Goal: Information Seeking & Learning: Check status

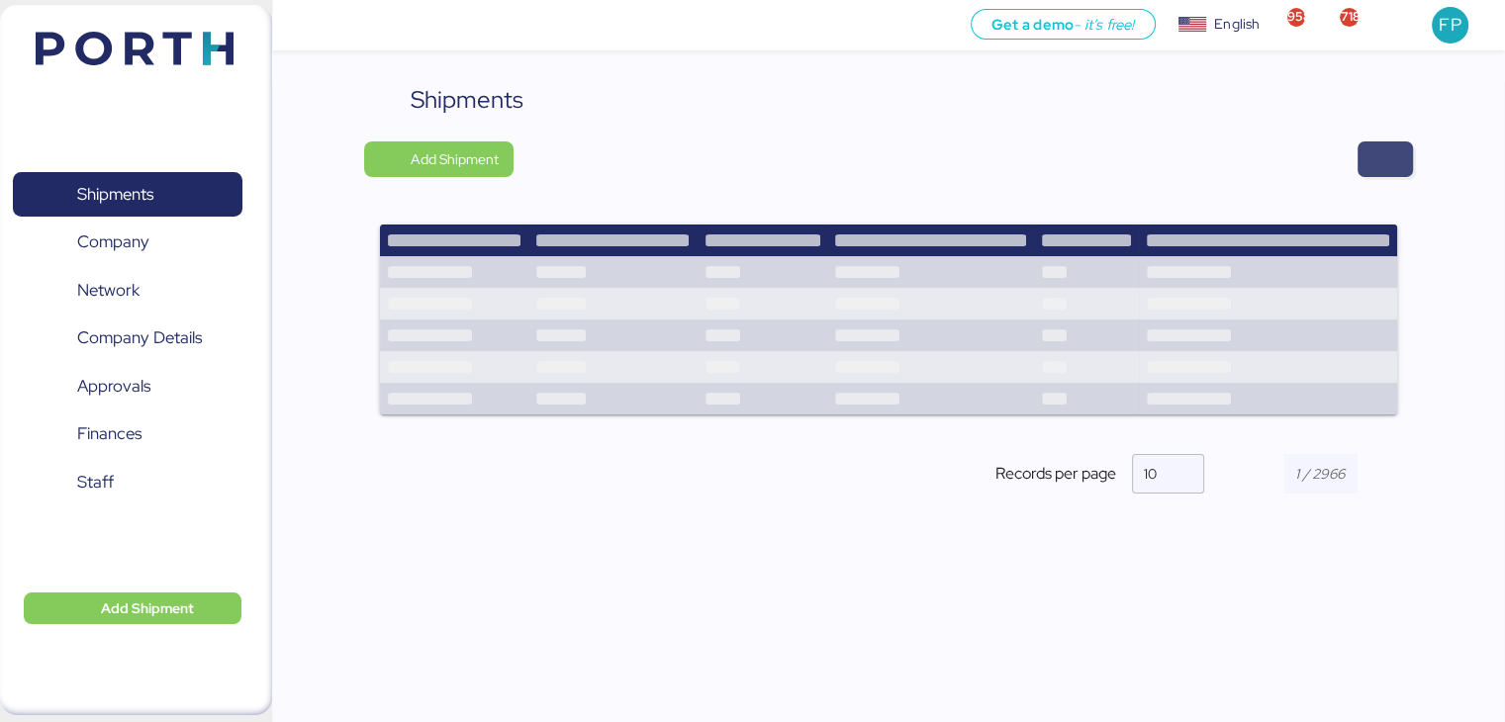
click at [1364, 149] on span "button" at bounding box center [1385, 160] width 55 height 36
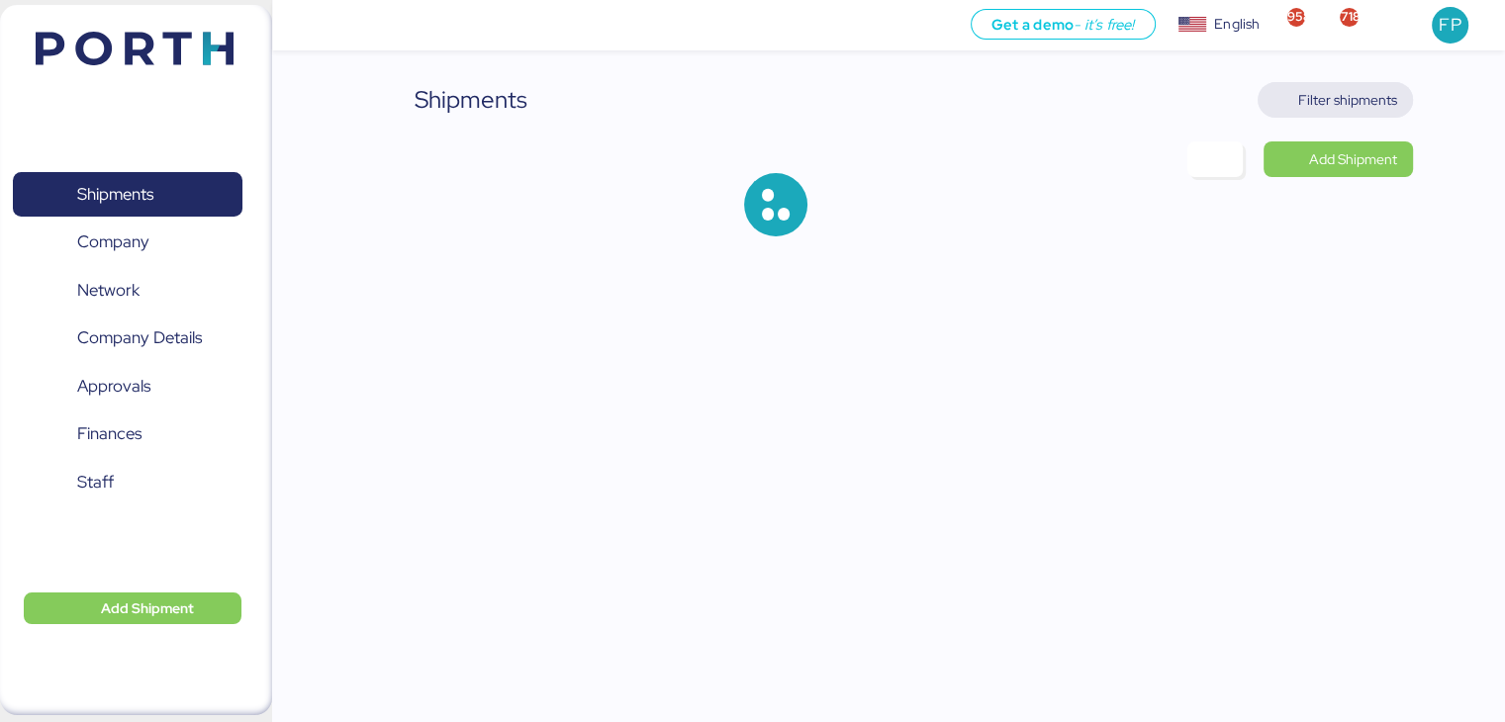
click at [1319, 100] on span "Filter shipments" at bounding box center [1347, 100] width 99 height 24
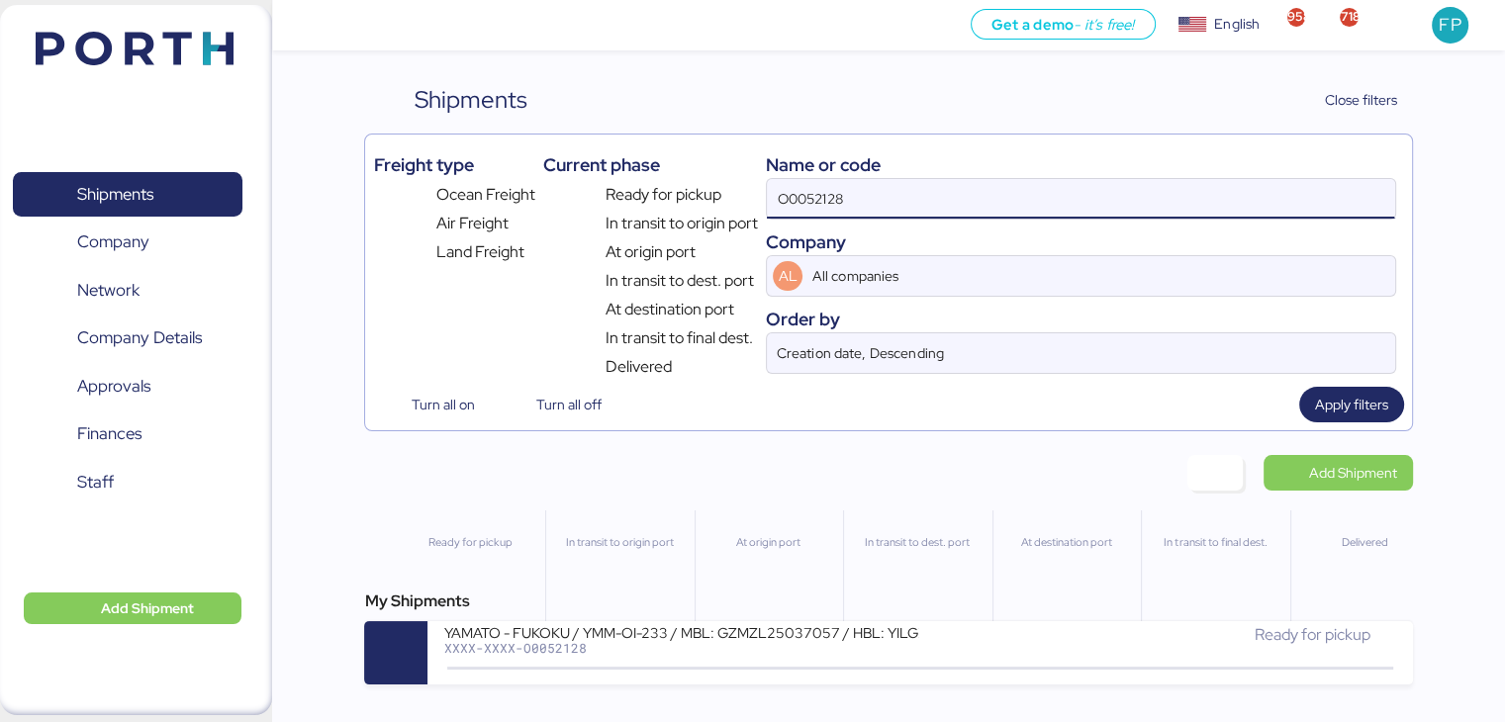
click at [803, 201] on input "O0052128" at bounding box center [1080, 199] width 627 height 40
paste input "221"
type input "O0052221"
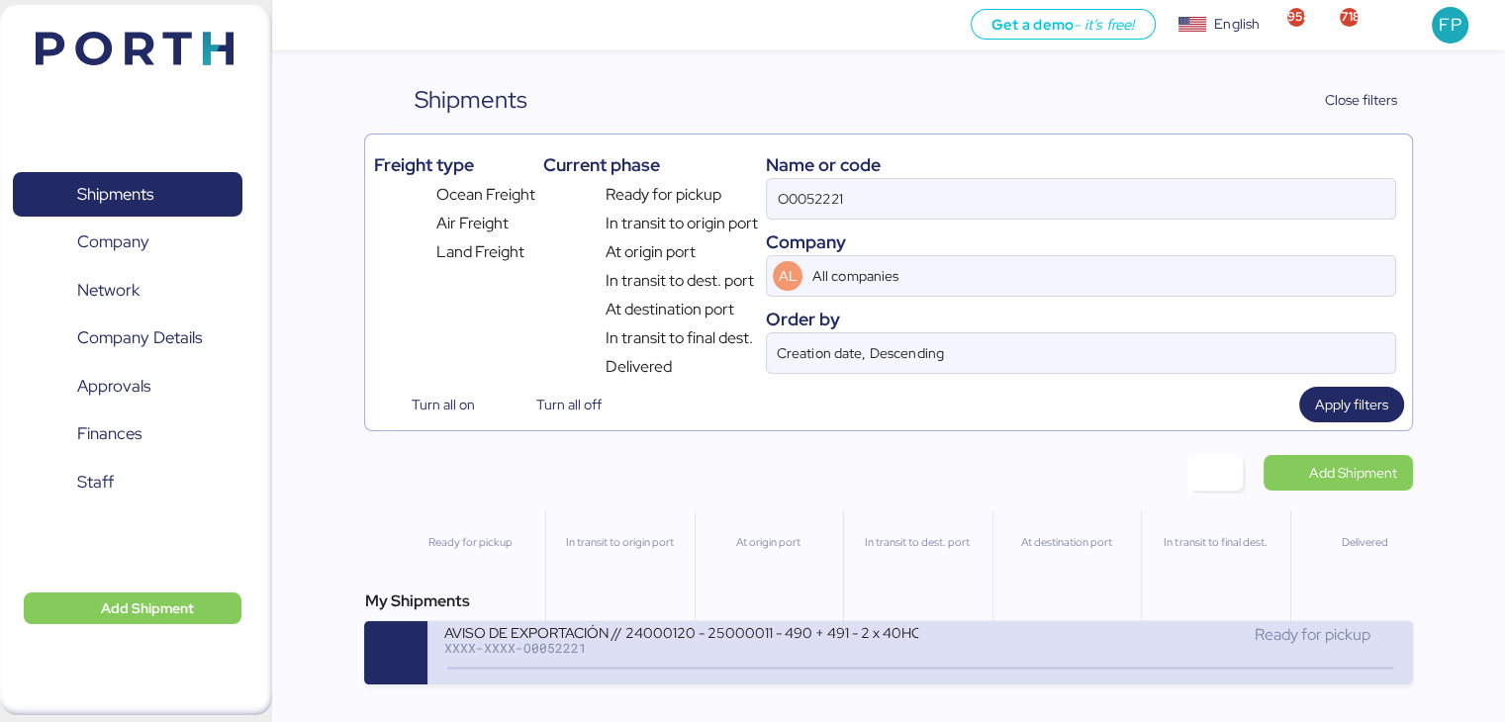
click at [657, 640] on div "AVISO DE EXPORTACIÓN // 24000120 - 25000011 - 490 + 491 - 2 x 40HC" at bounding box center [680, 631] width 475 height 17
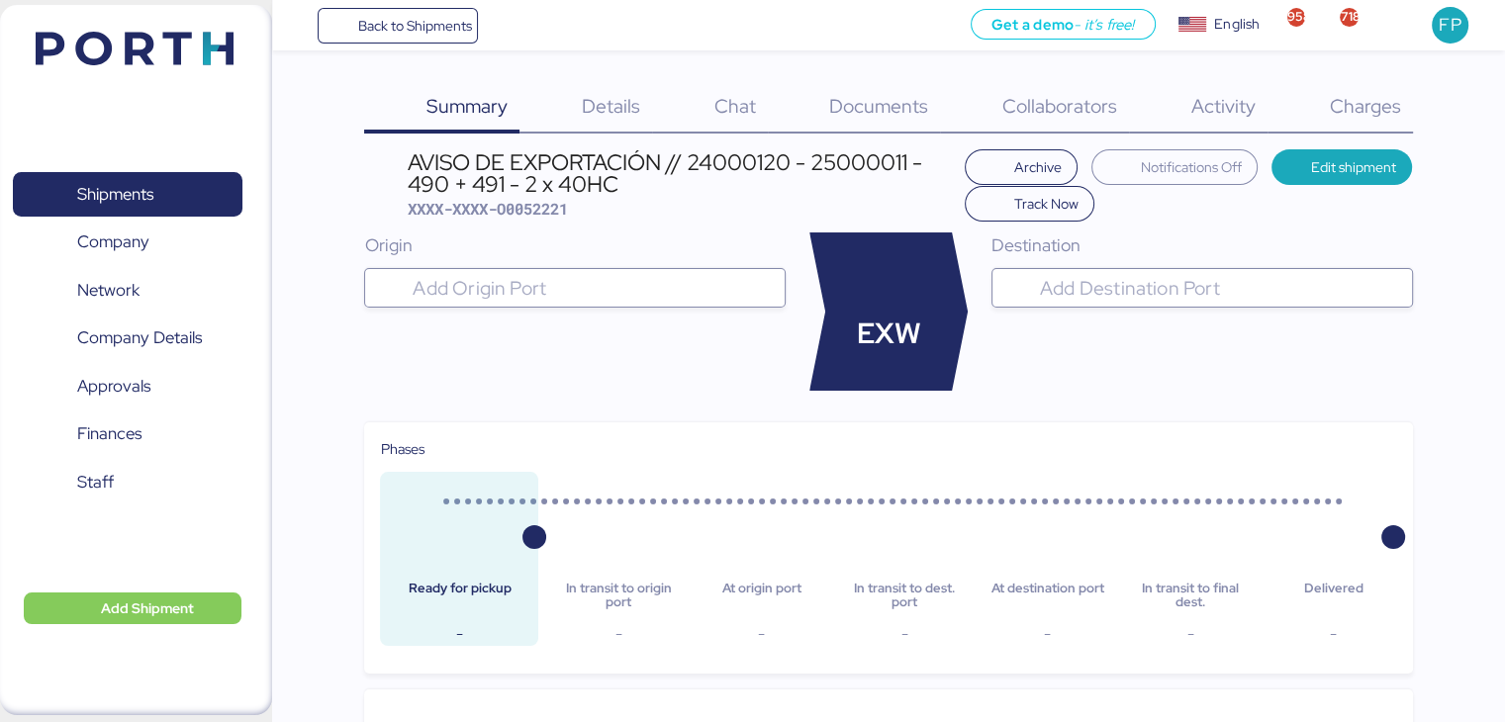
click at [1369, 123] on div "Charges 0" at bounding box center [1340, 107] width 145 height 51
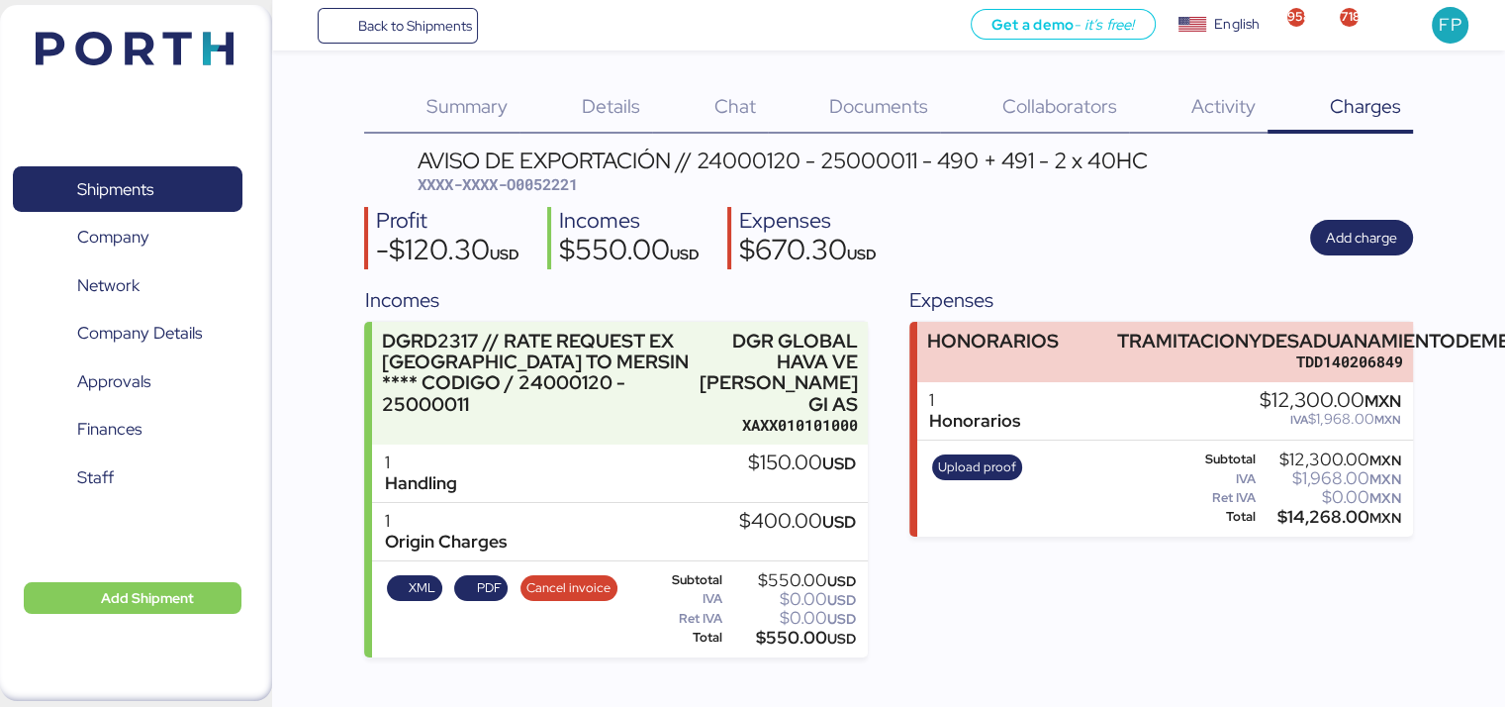
click at [548, 189] on span "XXXX-XXXX-O0052221" at bounding box center [498, 184] width 160 height 20
copy span "O0052221"
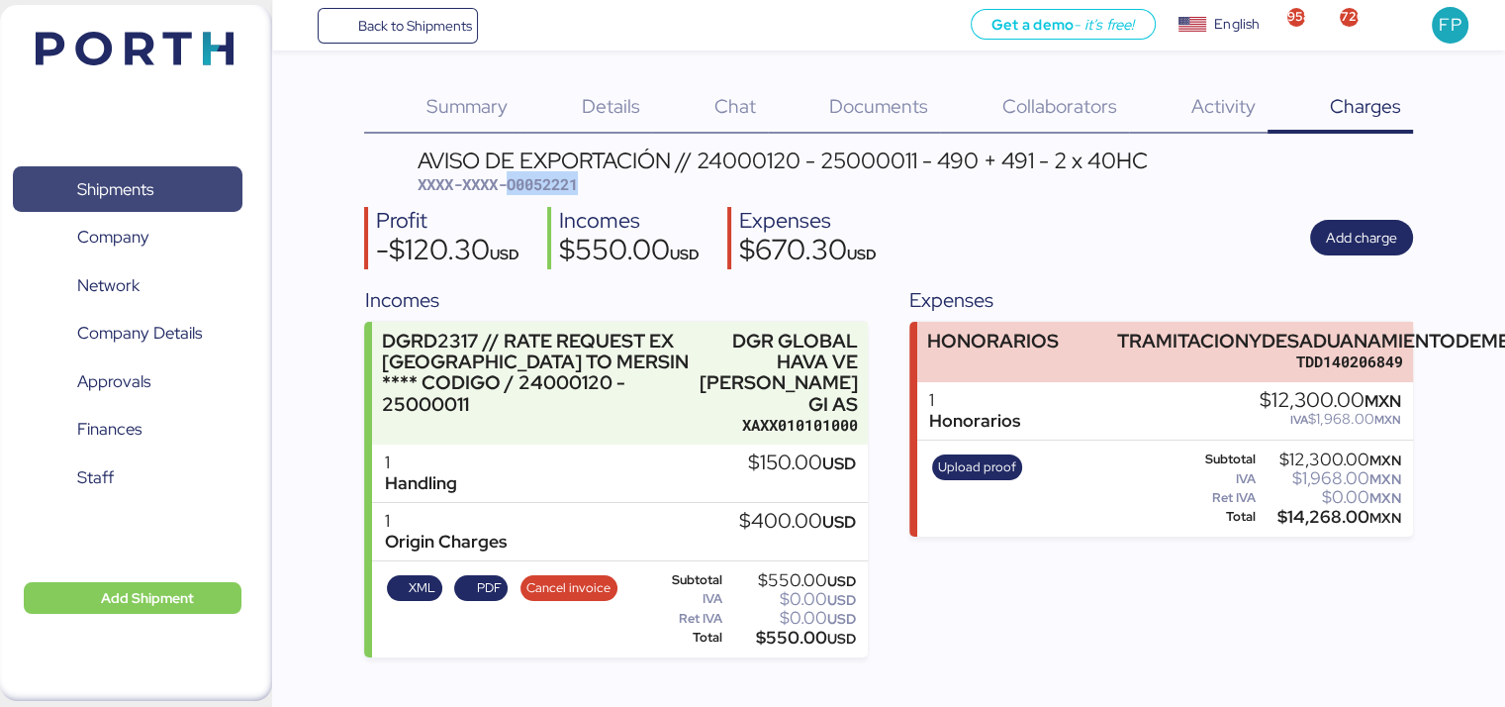
click at [159, 178] on span "Shipments" at bounding box center [127, 189] width 213 height 29
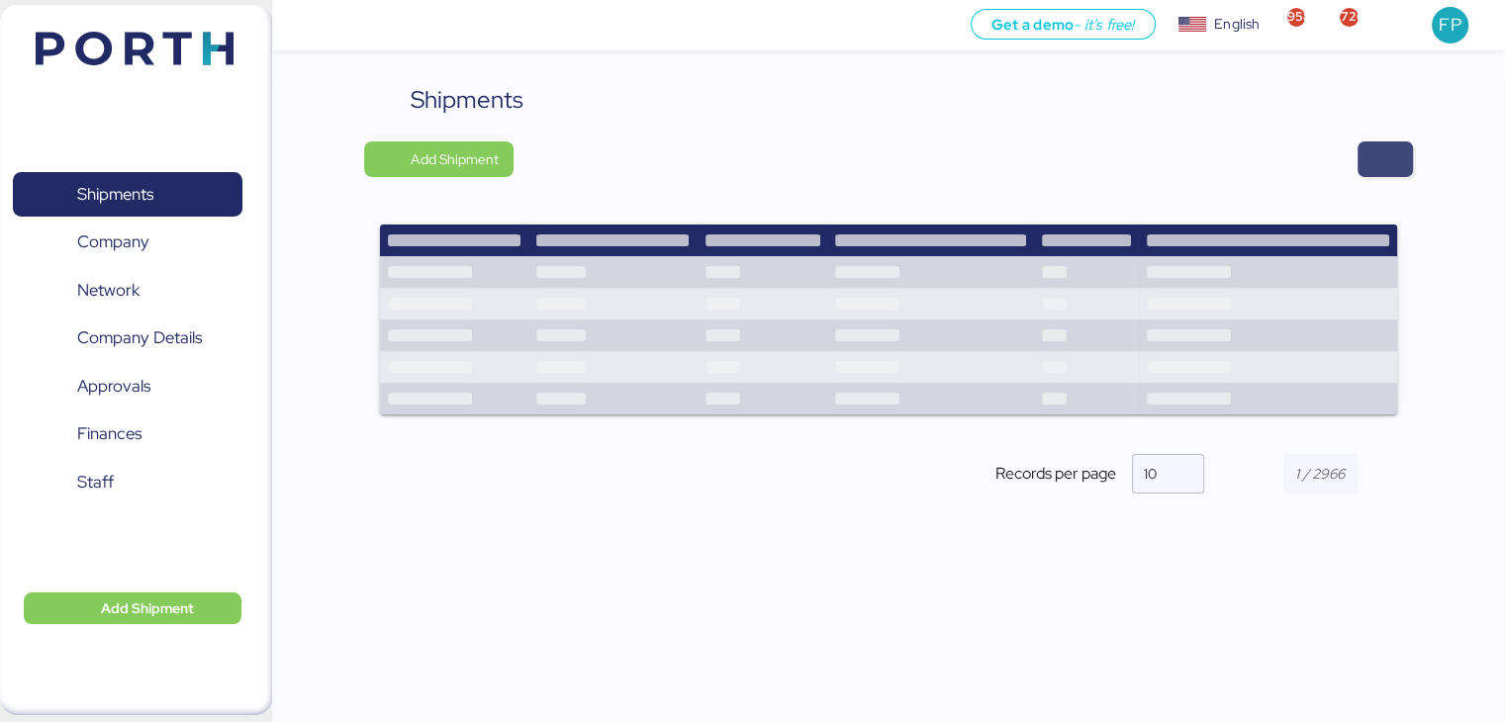
click at [1390, 160] on span "button" at bounding box center [1385, 159] width 24 height 28
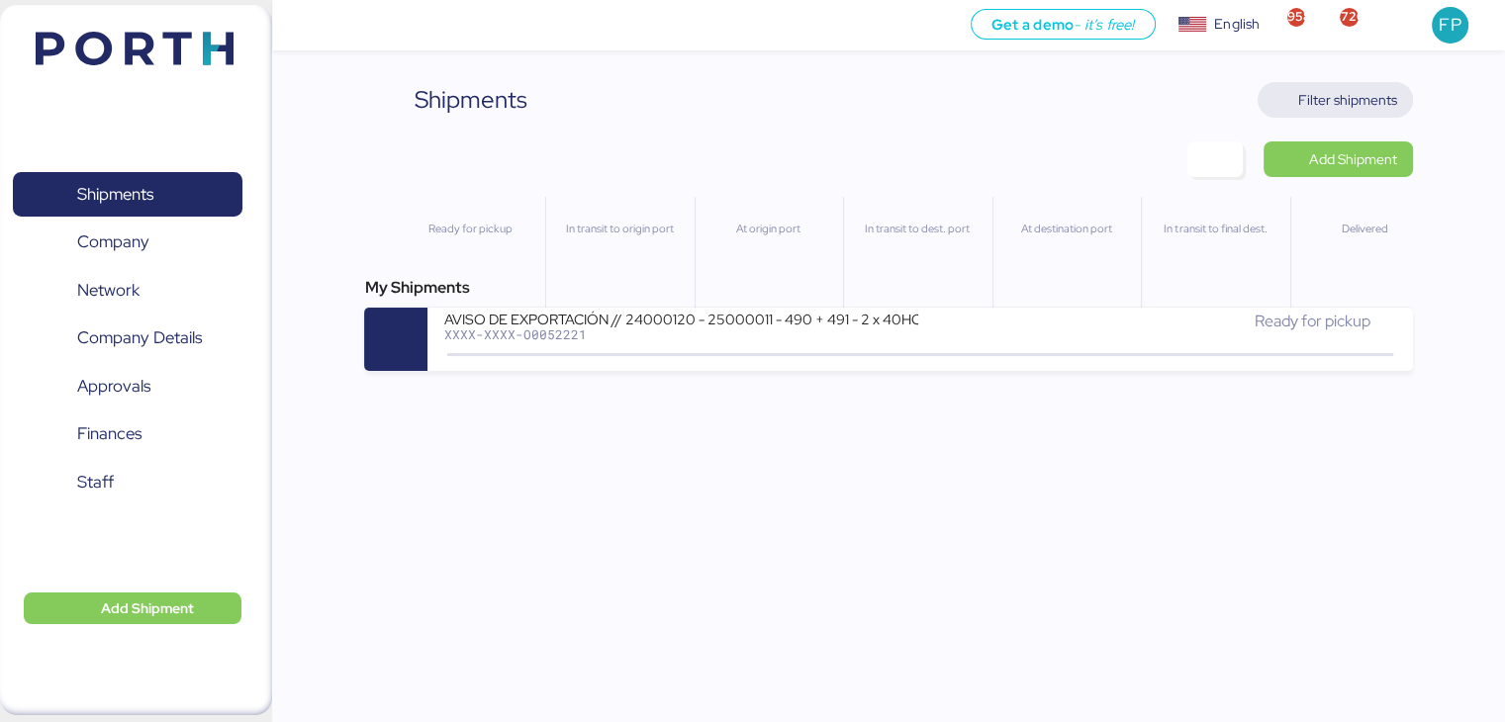
click at [1299, 98] on span "Filter shipments" at bounding box center [1347, 100] width 99 height 24
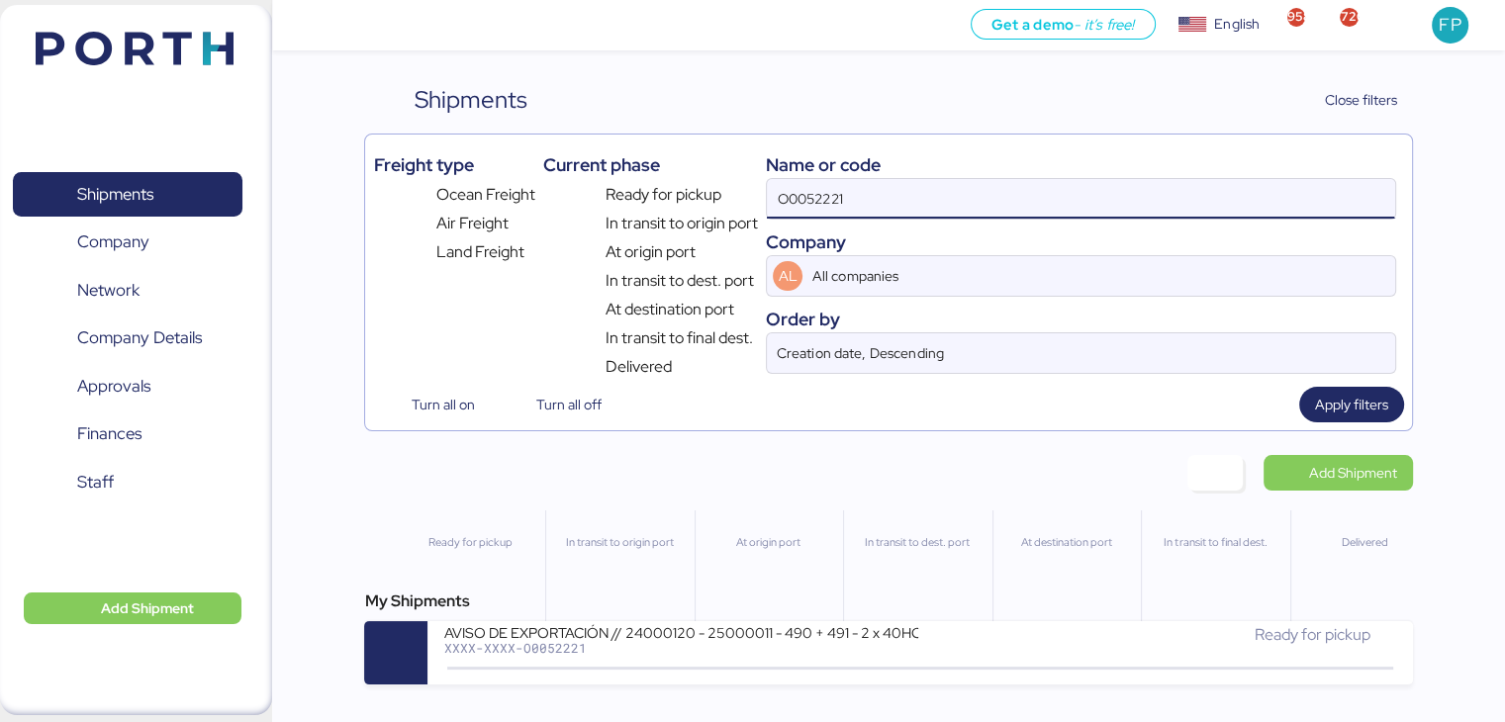
click at [772, 193] on input "O0052221" at bounding box center [1080, 199] width 627 height 40
paste input "2"
type input "O0052222"
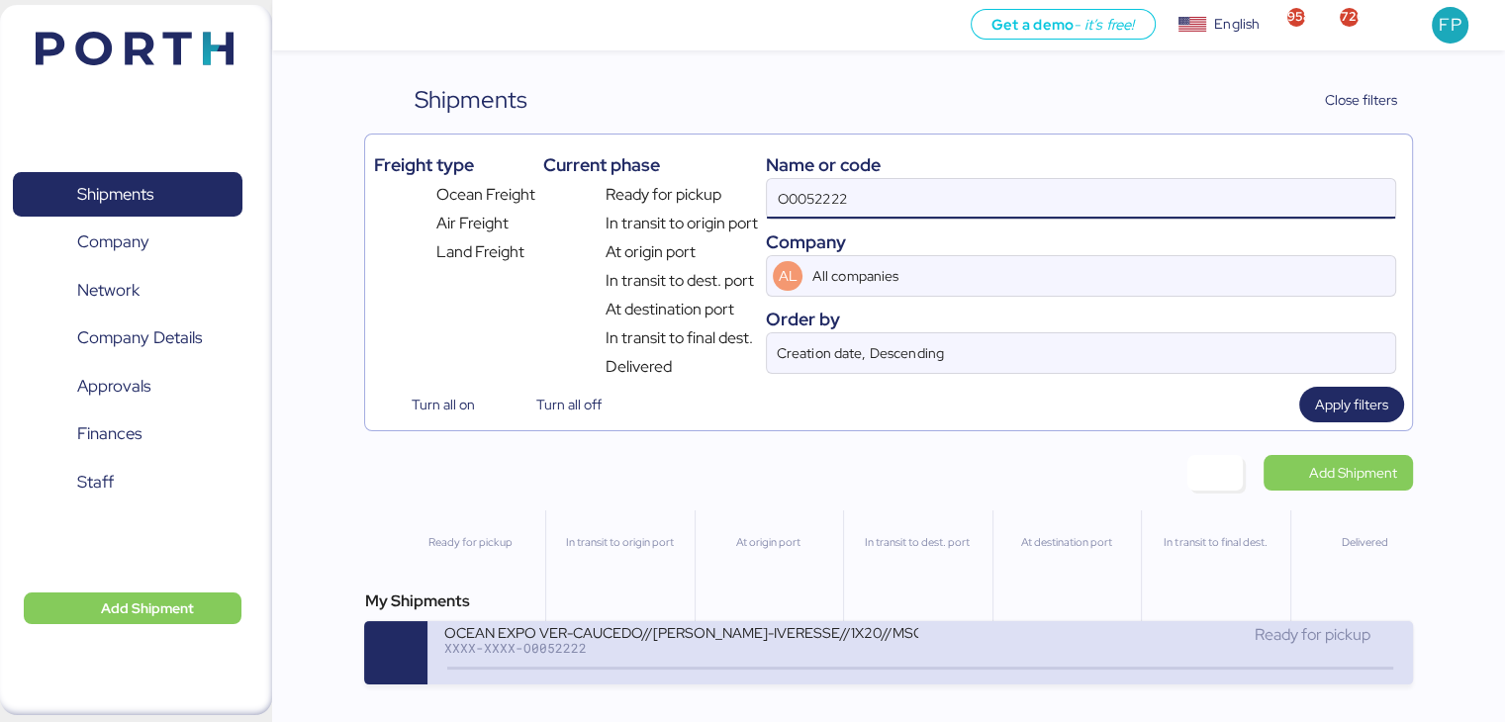
click at [744, 654] on div "XXXX-XXXX-O0052222" at bounding box center [680, 648] width 475 height 14
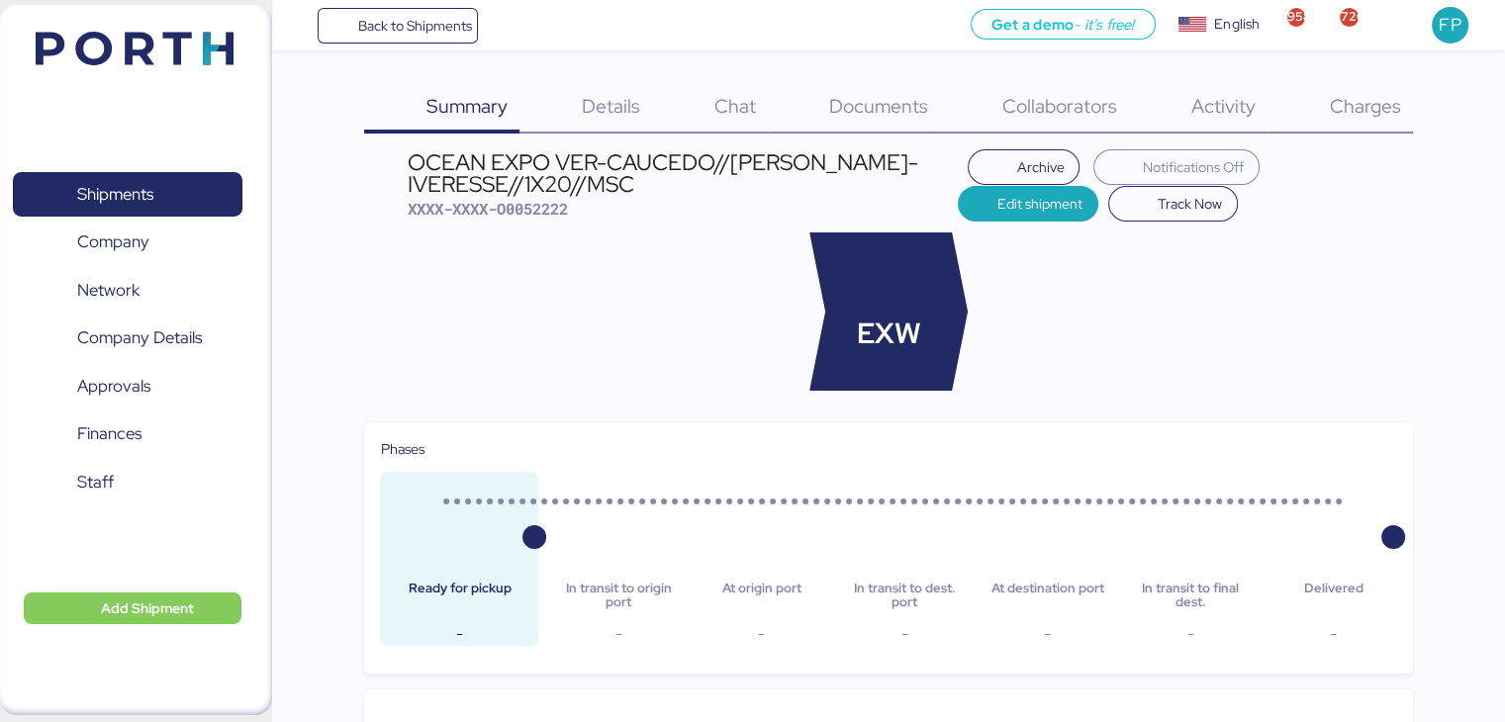
click at [1354, 107] on span "Charges" at bounding box center [1364, 106] width 71 height 26
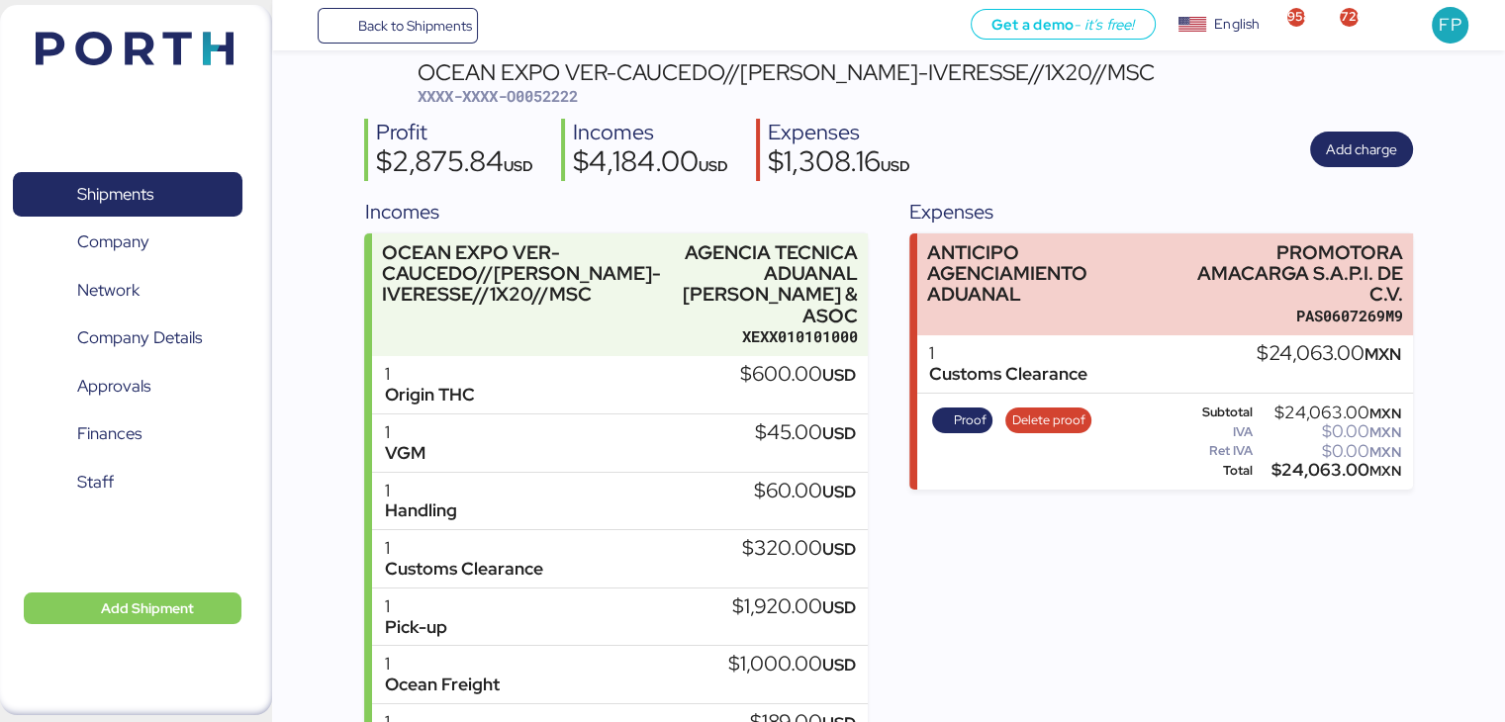
scroll to position [77, 0]
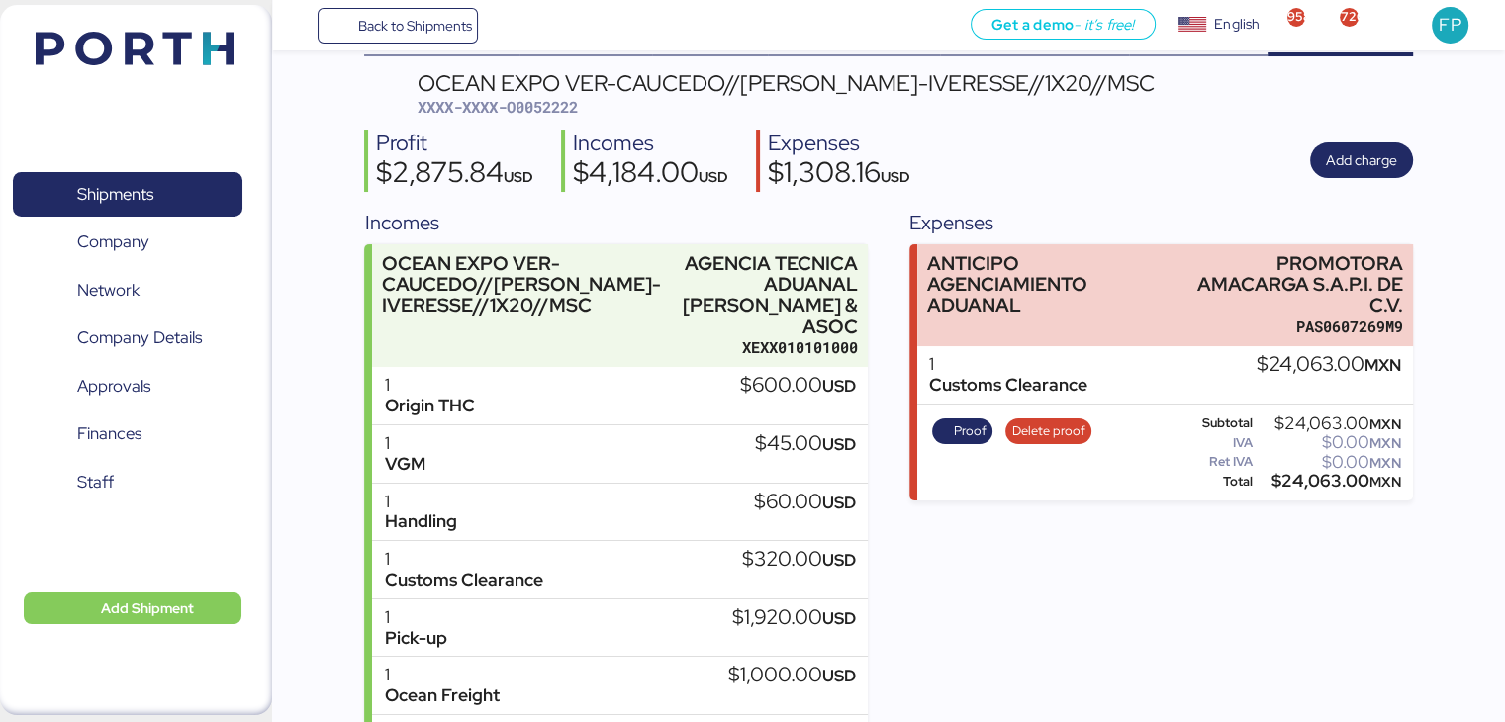
click at [533, 114] on span "XXXX-XXXX-O0052222" at bounding box center [498, 107] width 160 height 20
copy span "O0052222"
copy div "PROMOTORA AMACARGA S.A.P.I. DE"
drag, startPoint x: 1271, startPoint y: 252, endPoint x: 1420, endPoint y: 294, distance: 155.1
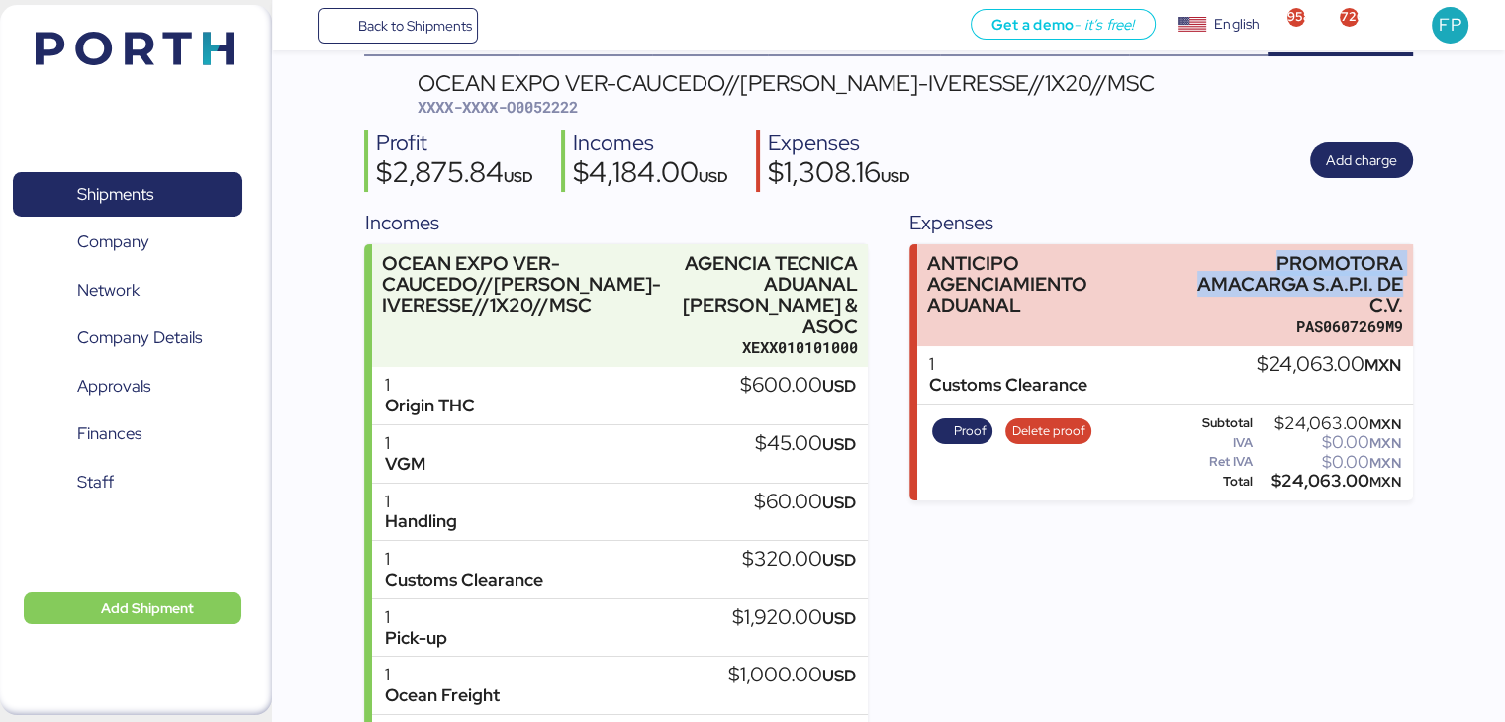
click at [1420, 294] on div "Summary 0 Details 0 Chat 0 Documents 0 Collaborators 0 Activity 0 Charges 0 OCE…" at bounding box center [752, 425] width 1505 height 1005
click at [1298, 474] on div "$24,063.00 MXN" at bounding box center [1329, 481] width 144 height 15
copy div "24,063.00"
click at [1259, 232] on div "Expenses" at bounding box center [1160, 223] width 503 height 30
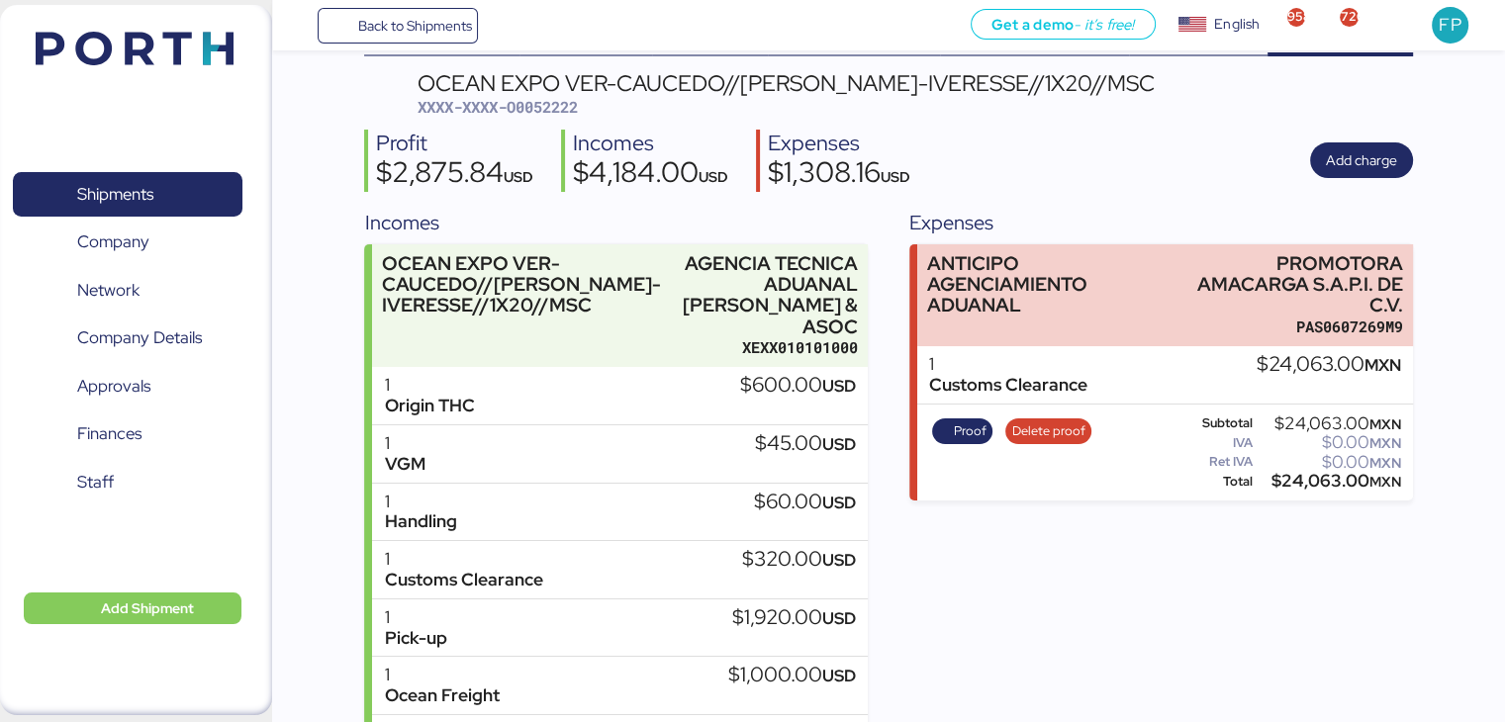
click at [542, 114] on span "XXXX-XXXX-O0052222" at bounding box center [498, 107] width 160 height 20
copy span "O0052222"
click at [190, 189] on span "Shipments" at bounding box center [127, 194] width 213 height 29
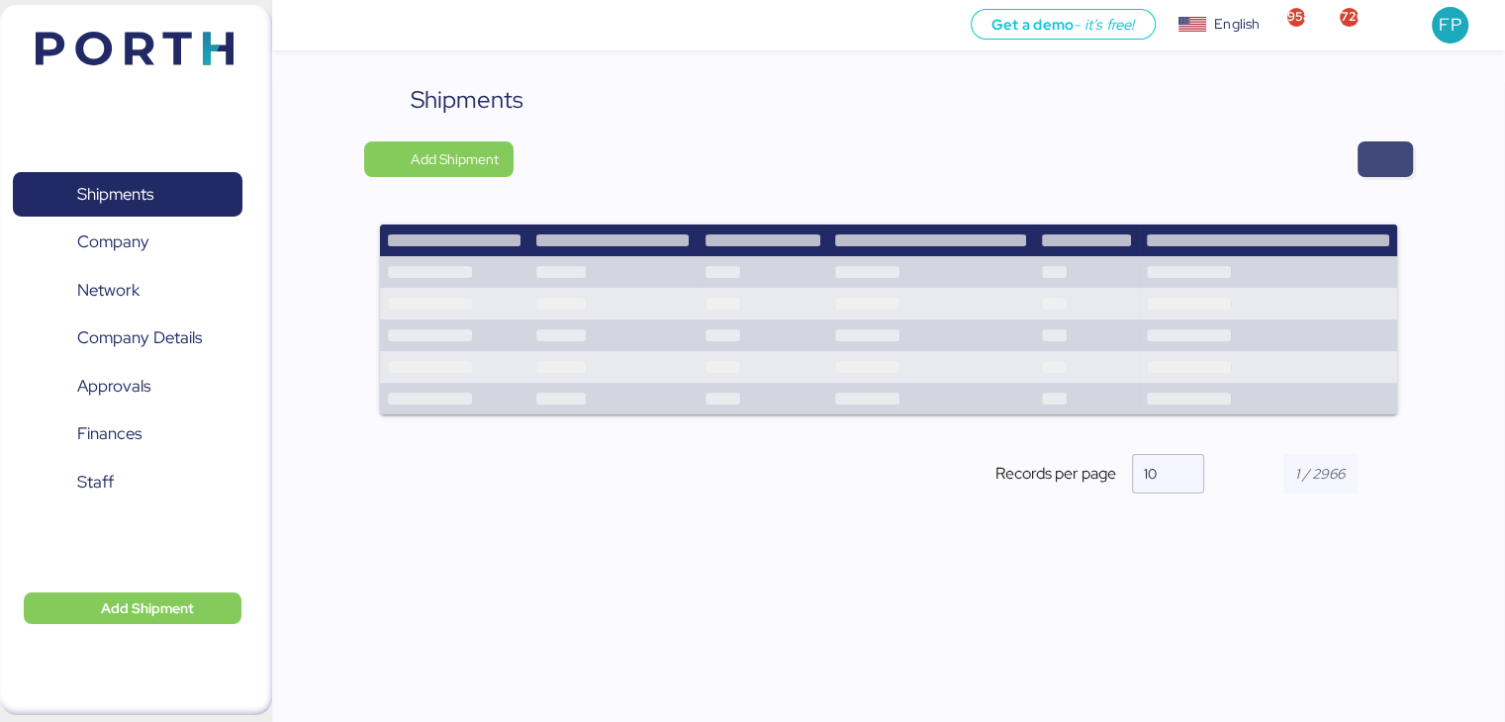
click at [1389, 163] on span "button" at bounding box center [1385, 159] width 24 height 28
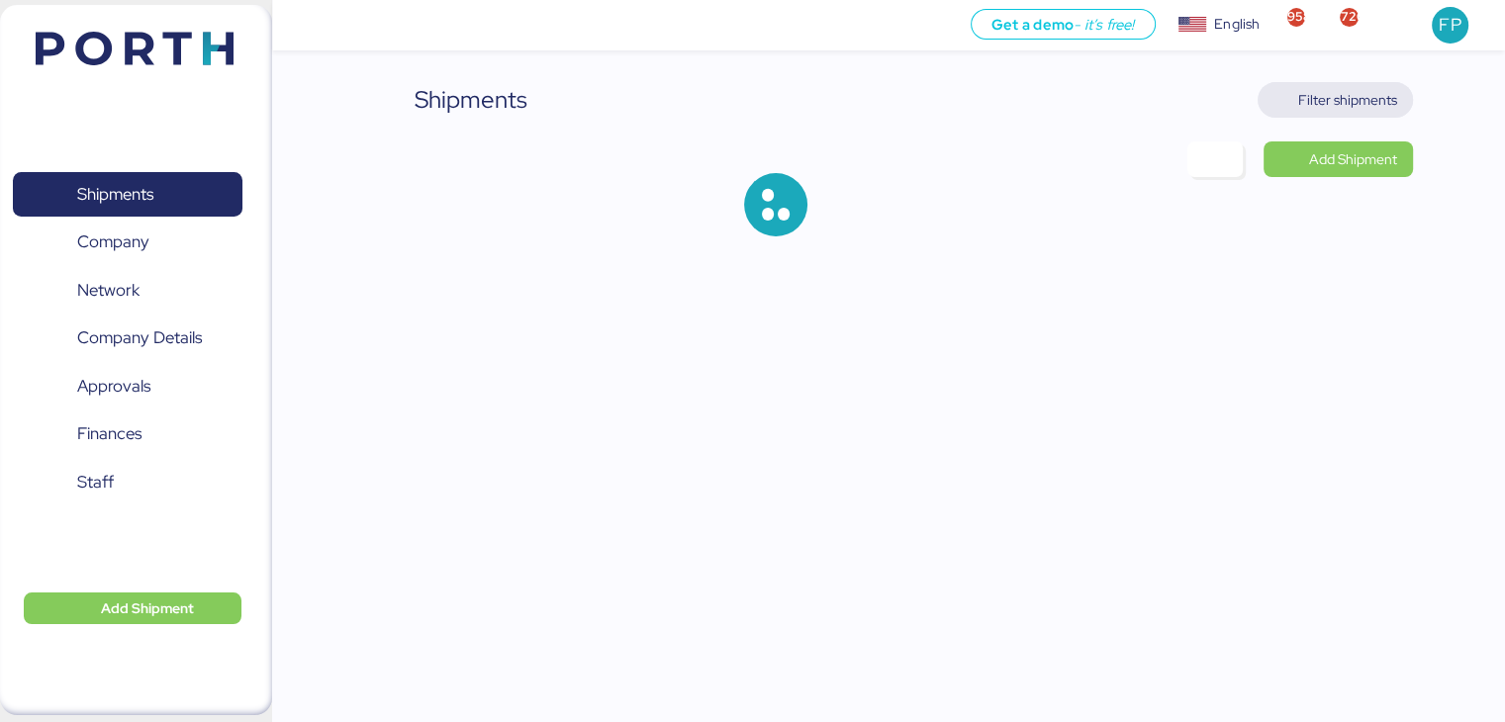
click at [1372, 96] on span "Filter shipments" at bounding box center [1347, 100] width 99 height 24
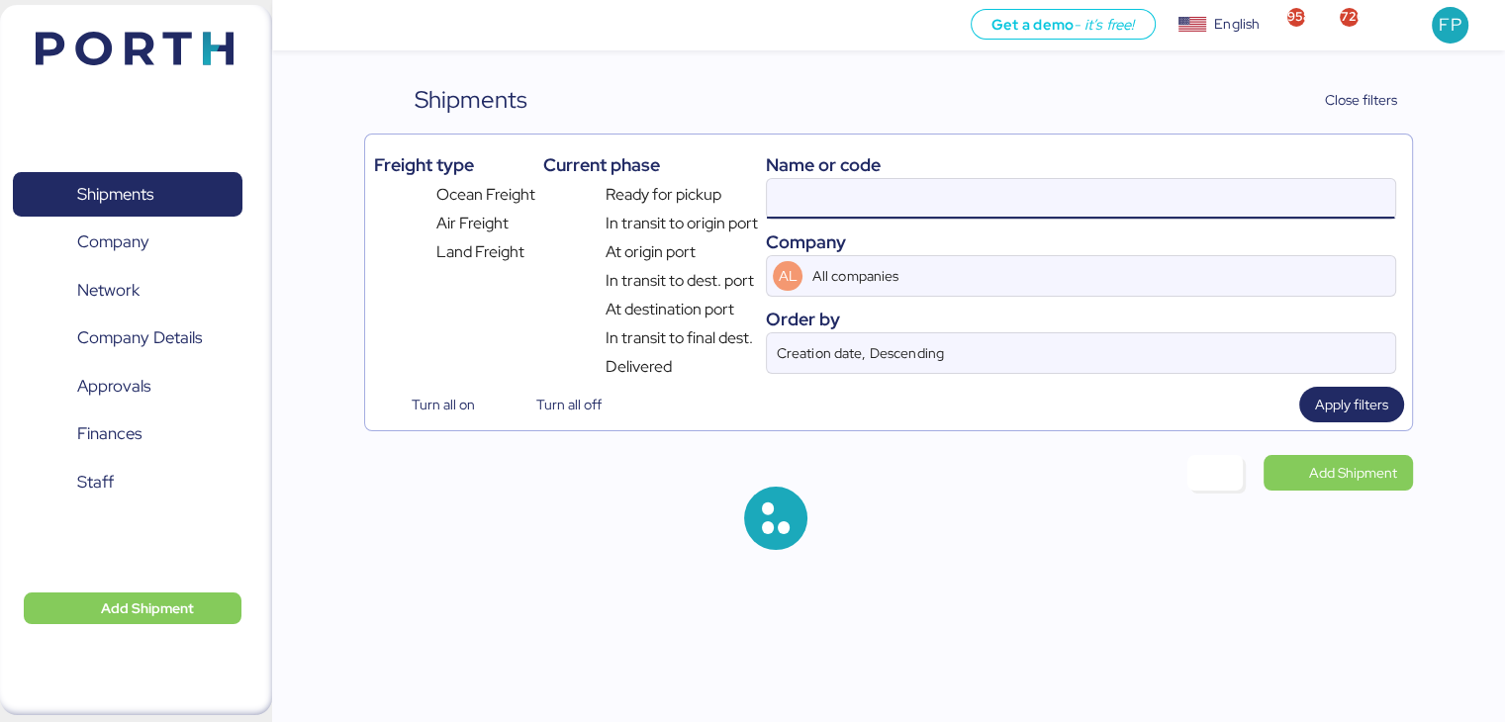
click at [785, 191] on input at bounding box center [1080, 199] width 627 height 40
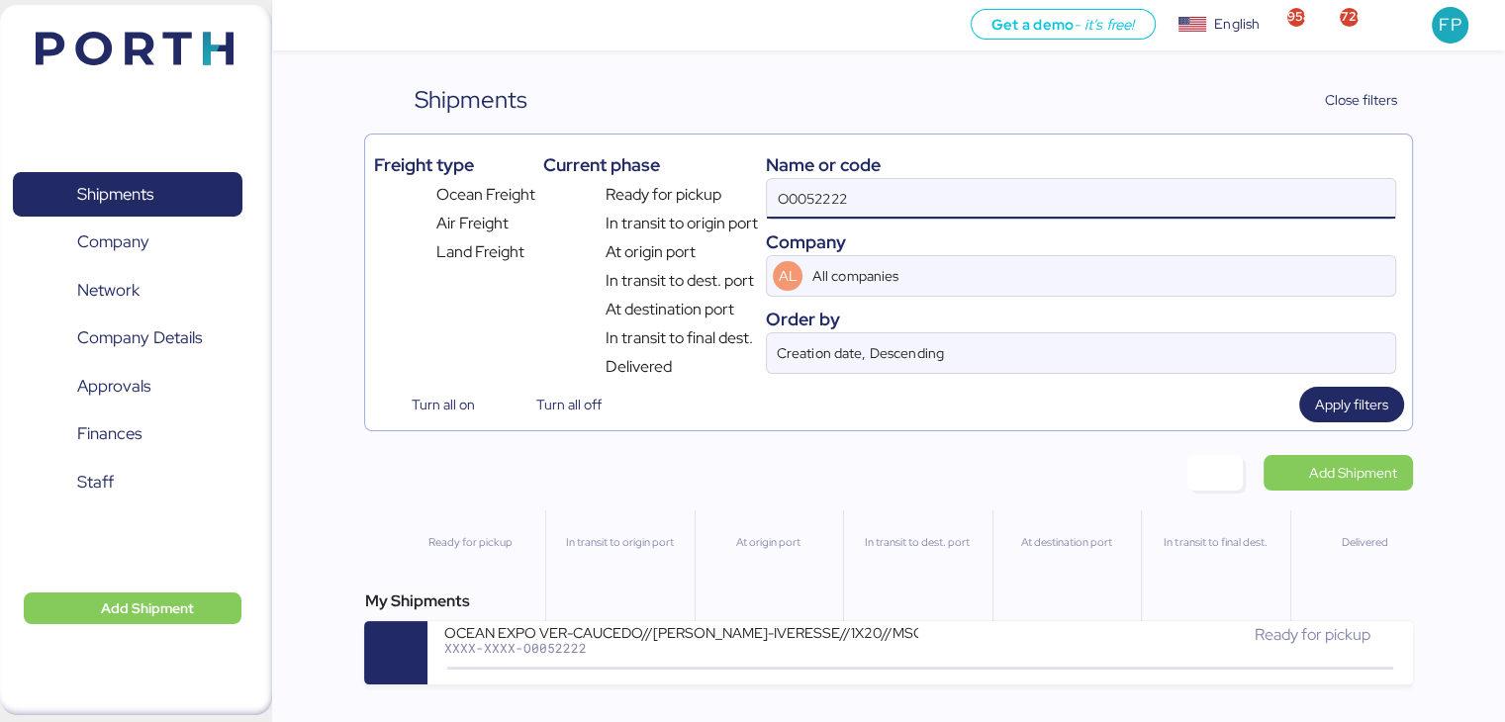
click at [785, 191] on input "O0052222" at bounding box center [1080, 199] width 627 height 40
paste input "118"
type input "O0052118"
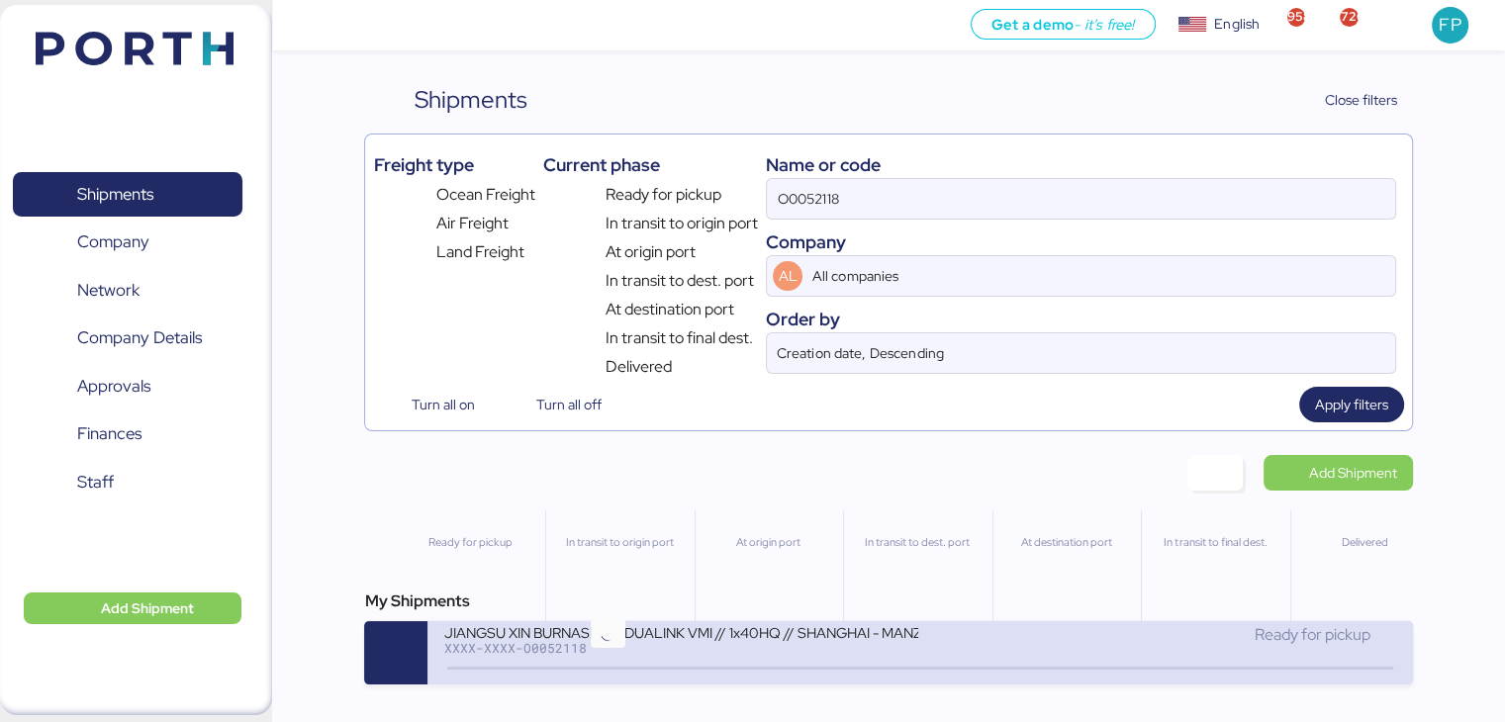
click at [641, 679] on icon at bounding box center [607, 669] width 95 height 22
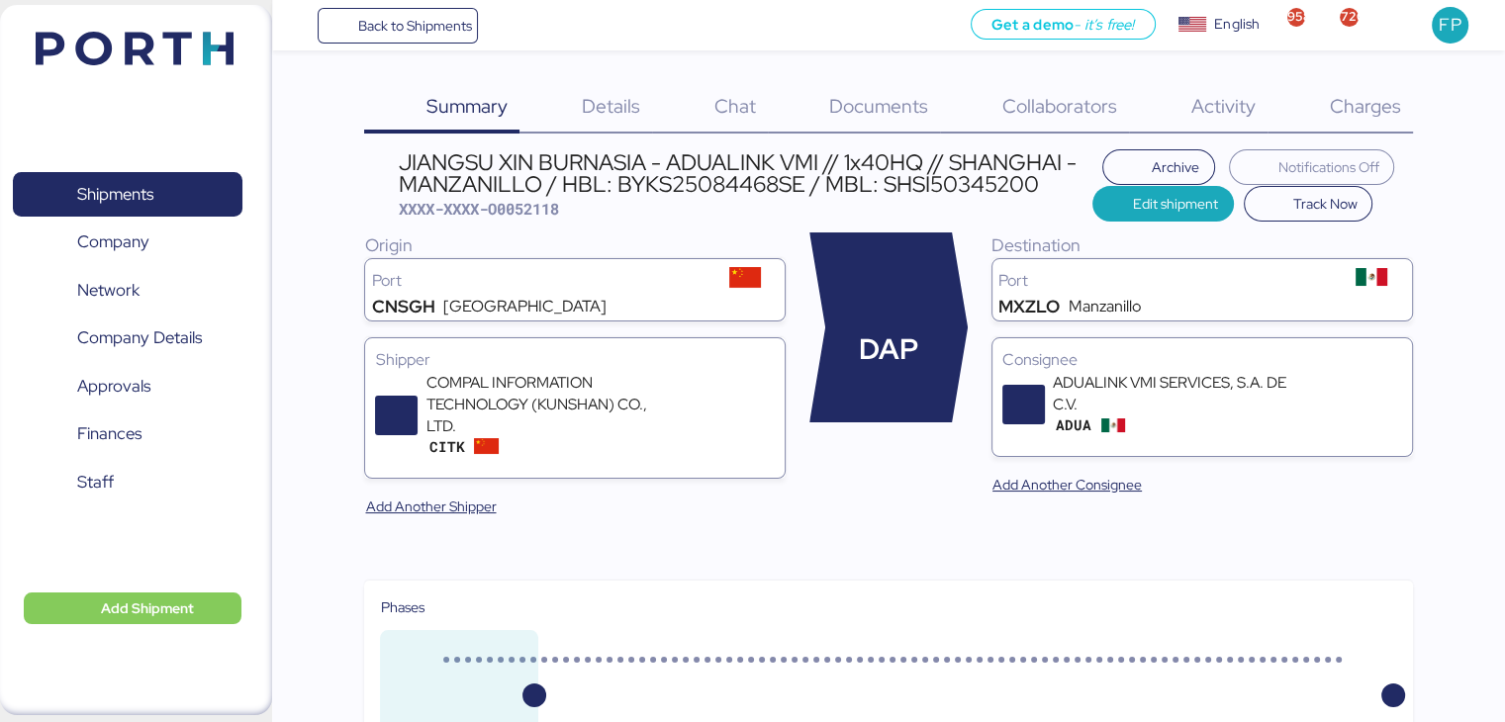
click at [1363, 98] on span "Charges" at bounding box center [1364, 106] width 71 height 26
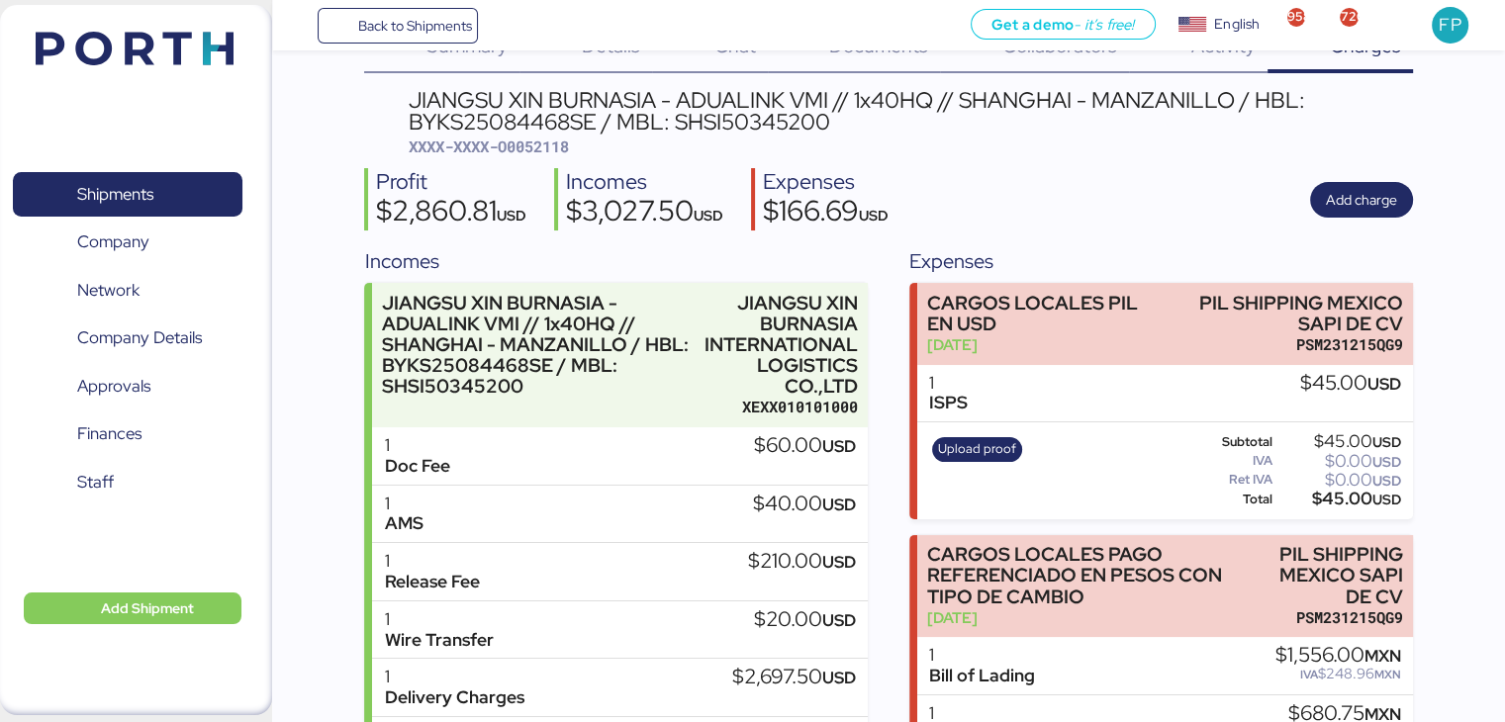
scroll to position [51, 0]
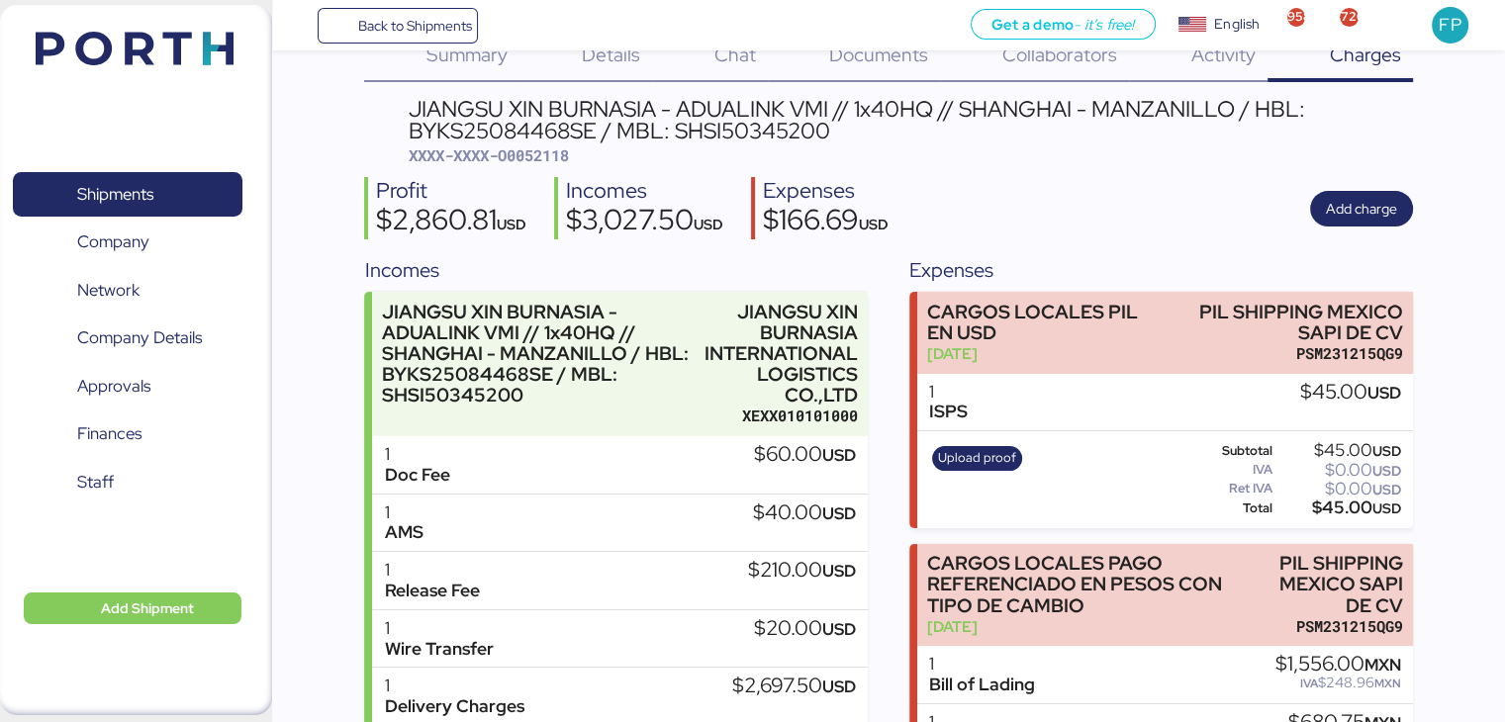
click at [554, 151] on span "XXXX-XXXX-O0052118" at bounding box center [489, 155] width 160 height 20
copy span "O0052118"
